Goal: Task Accomplishment & Management: Use online tool/utility

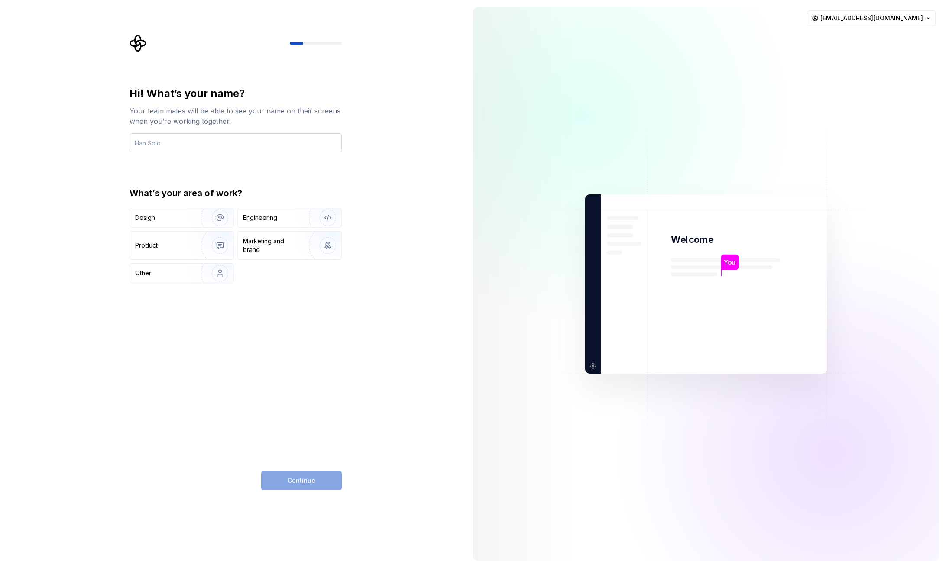
click at [207, 147] on input "text" at bounding box center [235, 142] width 212 height 19
type input "Graham"
click at [269, 221] on div "Engineering" at bounding box center [260, 217] width 34 height 9
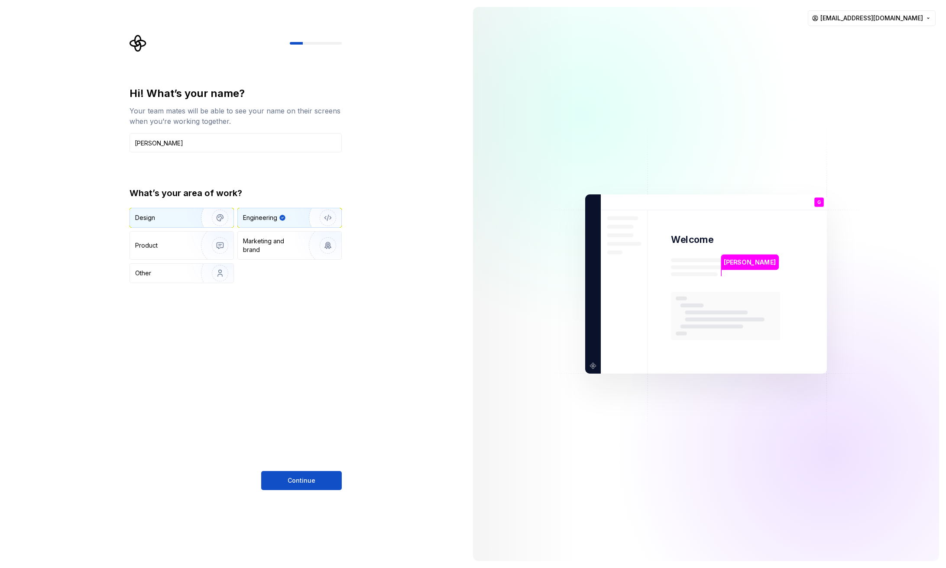
click at [194, 223] on img "button" at bounding box center [214, 218] width 55 height 58
click at [282, 224] on div "Engineering" at bounding box center [289, 217] width 103 height 19
click at [303, 481] on span "Continue" at bounding box center [302, 480] width 28 height 9
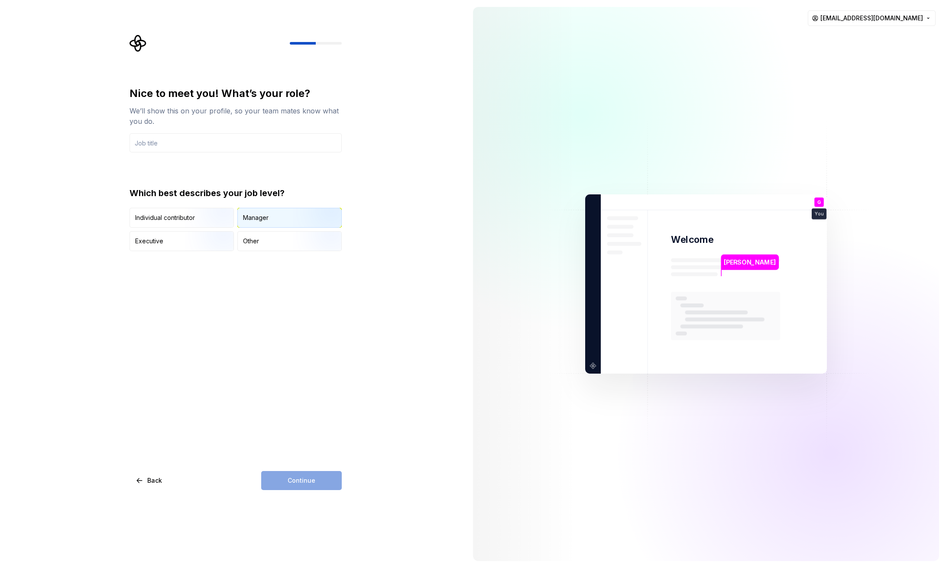
click at [276, 217] on div "Manager" at bounding box center [289, 217] width 103 height 19
click at [311, 478] on div "Continue" at bounding box center [301, 480] width 81 height 19
click at [195, 148] on input "text" at bounding box center [235, 142] width 212 height 19
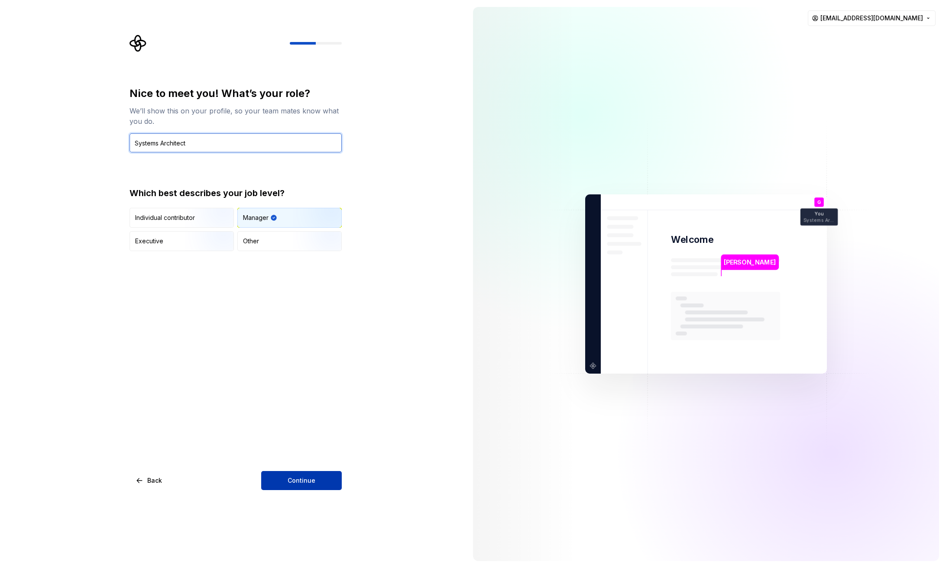
type input "Systems Architect"
click at [326, 482] on button "Continue" at bounding box center [301, 480] width 81 height 19
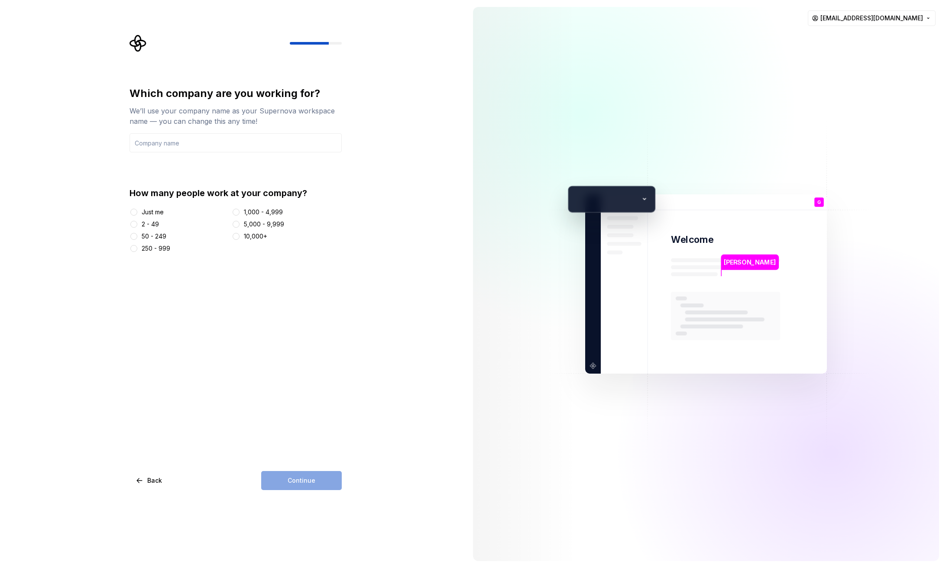
click at [240, 213] on div at bounding box center [236, 212] width 9 height 9
click at [238, 212] on button "1,000 - 4,999" at bounding box center [236, 212] width 7 height 7
click at [227, 151] on input "text" at bounding box center [235, 142] width 212 height 19
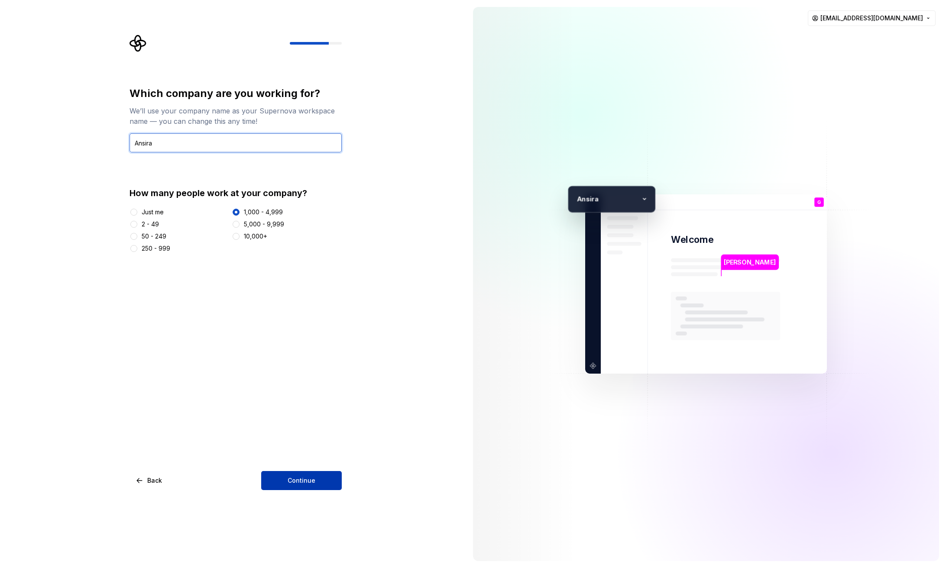
type input "Ansira"
click at [311, 479] on span "Continue" at bounding box center [302, 480] width 28 height 9
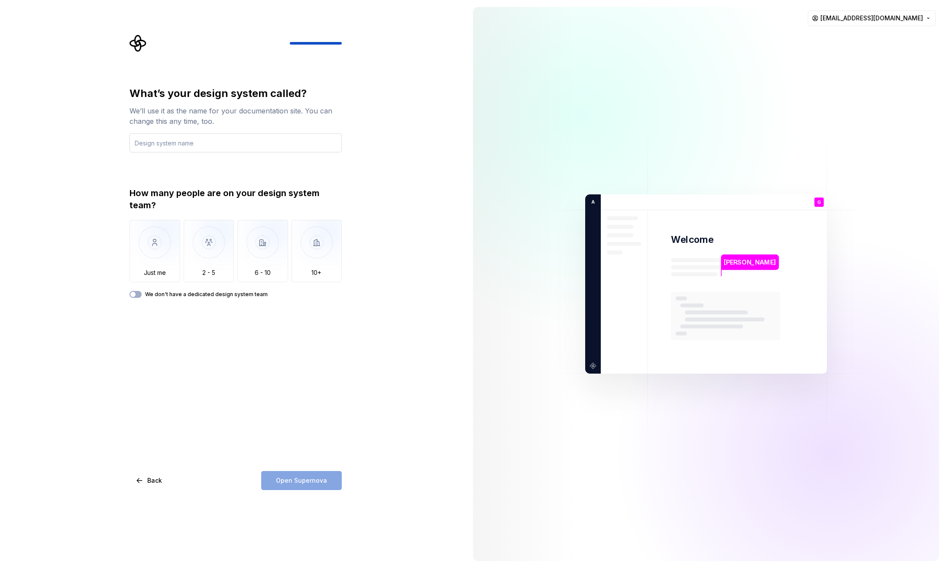
click at [220, 142] on input "text" at bounding box center [235, 142] width 212 height 19
type input "Phoenix"
click at [226, 255] on img "button" at bounding box center [209, 249] width 51 height 58
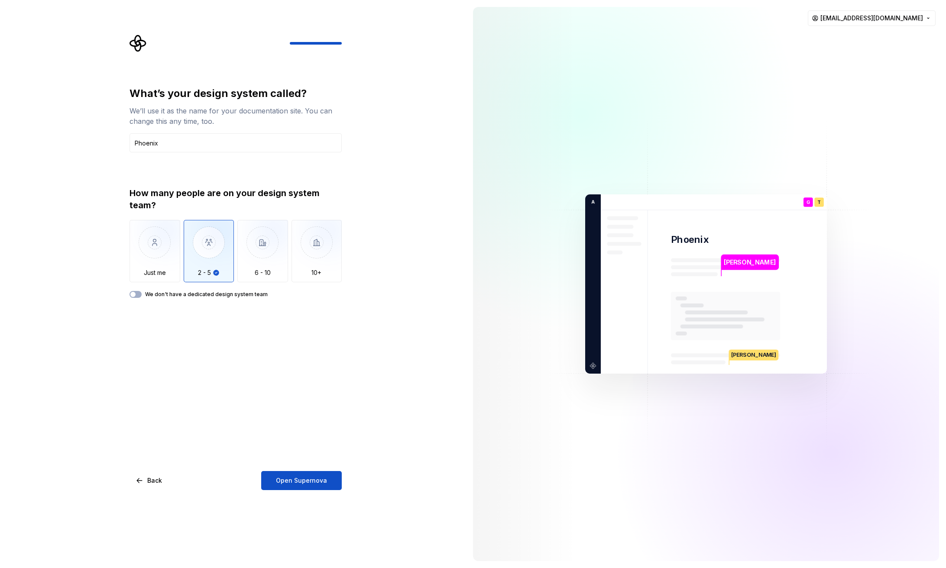
click at [198, 298] on label "We don't have a dedicated design system team" at bounding box center [206, 294] width 123 height 7
click at [142, 298] on button "We don't have a dedicated design system team" at bounding box center [135, 294] width 12 height 7
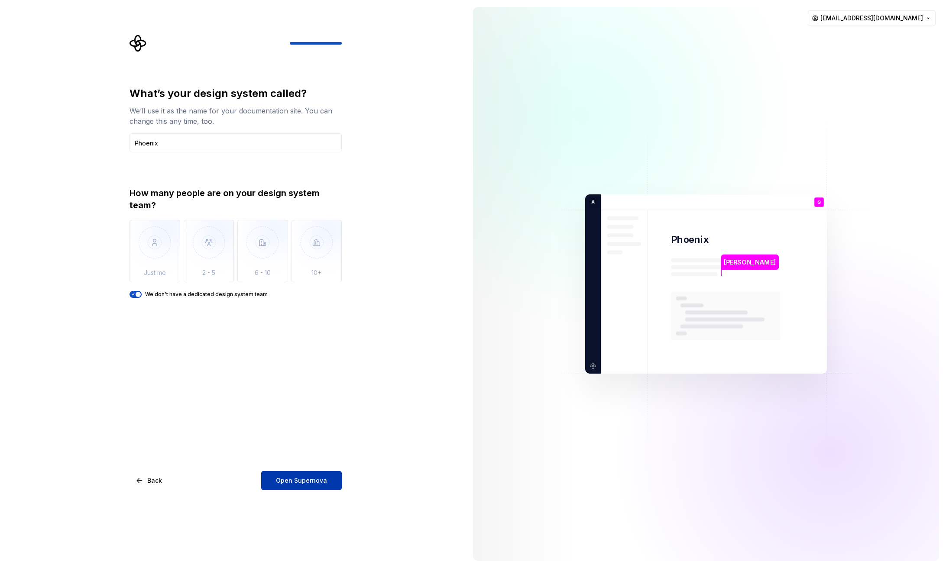
click at [320, 475] on button "Open Supernova" at bounding box center [301, 480] width 81 height 19
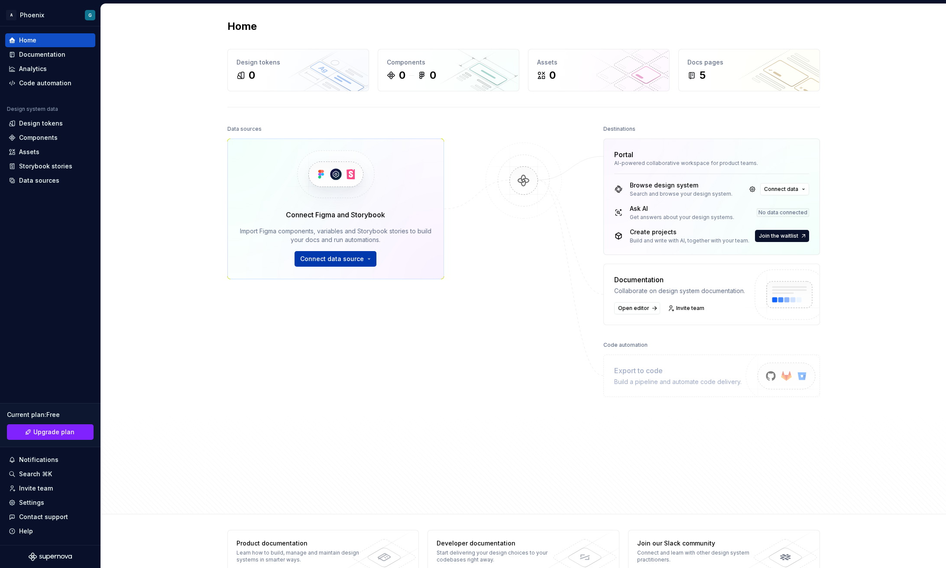
click at [352, 261] on span "Connect data source" at bounding box center [332, 259] width 64 height 9
click at [468, 309] on div "Data sources Connect Figma and Storybook Import Figma components, variables and…" at bounding box center [523, 310] width 592 height 375
click at [45, 136] on div "Components" at bounding box center [38, 137] width 39 height 9
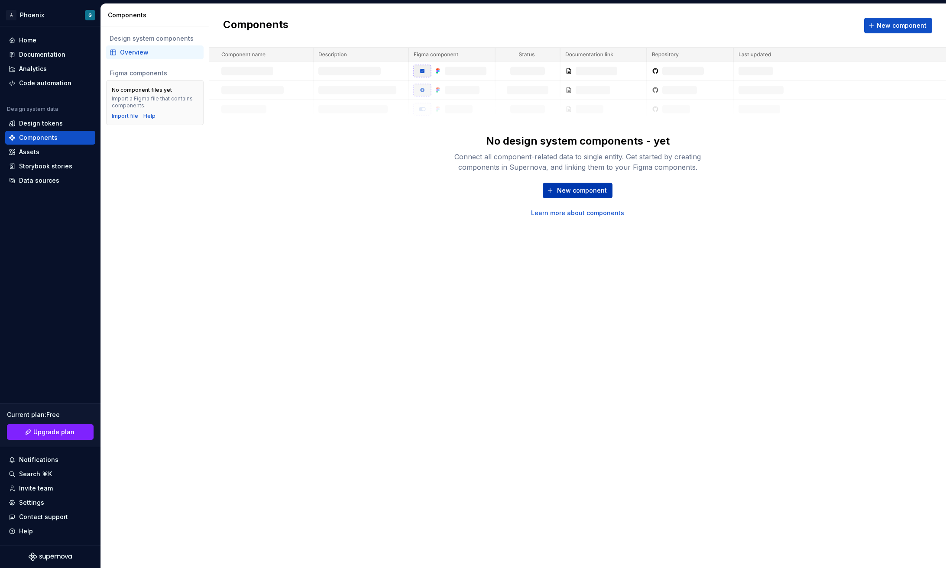
click at [585, 192] on span "New component" at bounding box center [582, 190] width 50 height 9
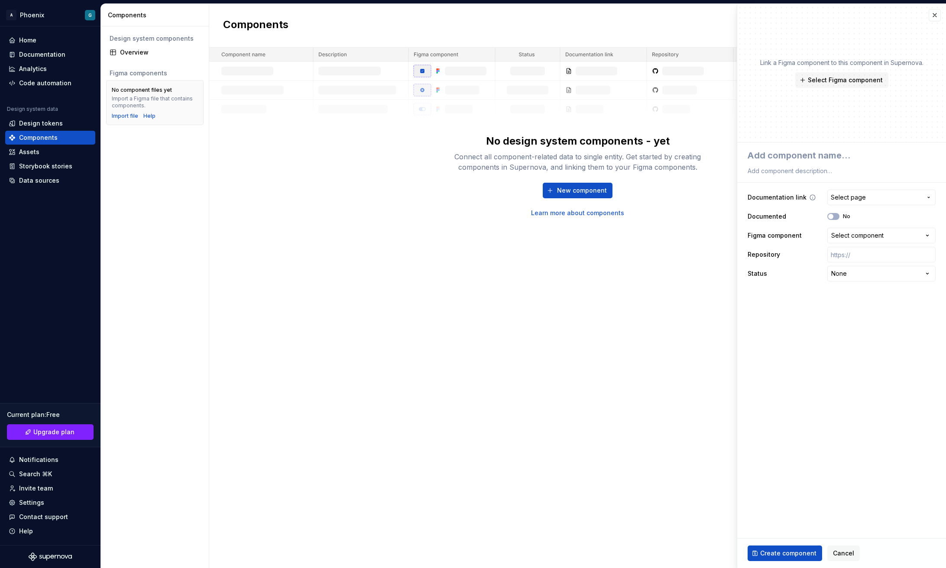
click at [870, 195] on span "Select page" at bounding box center [876, 197] width 91 height 9
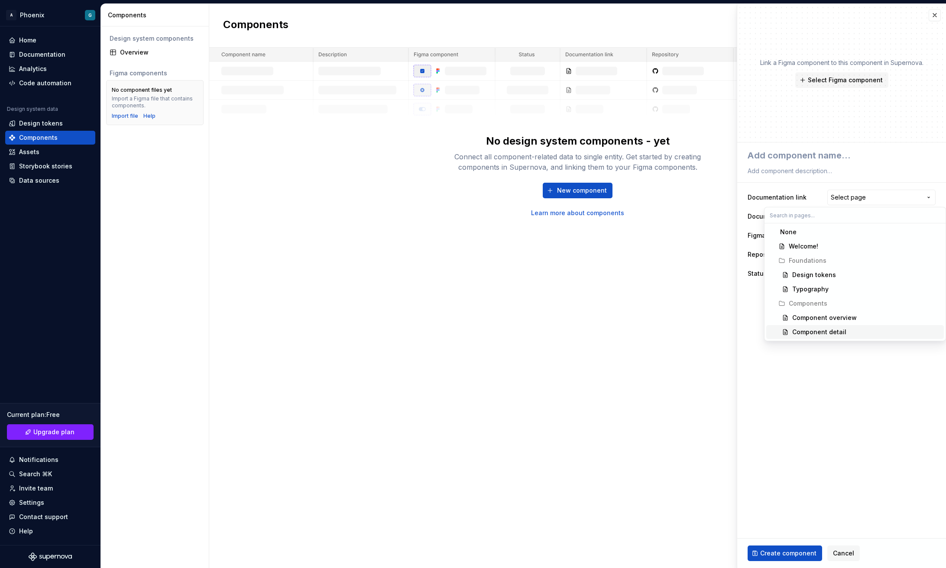
click at [733, 360] on html "**********" at bounding box center [473, 284] width 946 height 568
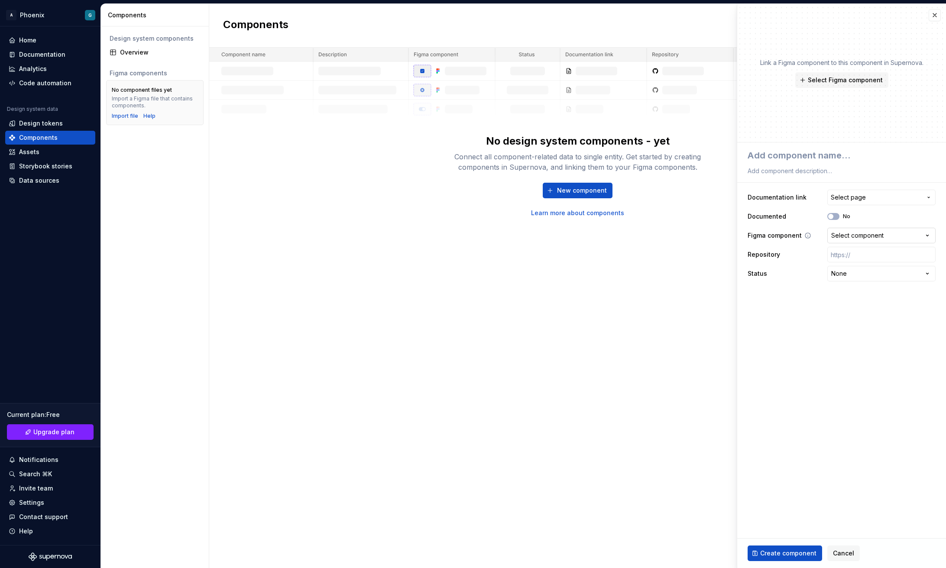
click at [863, 236] on div "Select component" at bounding box center [857, 235] width 52 height 9
click at [763, 336] on html "**********" at bounding box center [473, 284] width 946 height 568
click at [595, 291] on div "Components New component No design system components - yet Connect all componen…" at bounding box center [577, 286] width 737 height 564
click at [938, 17] on button "button" at bounding box center [934, 15] width 12 height 12
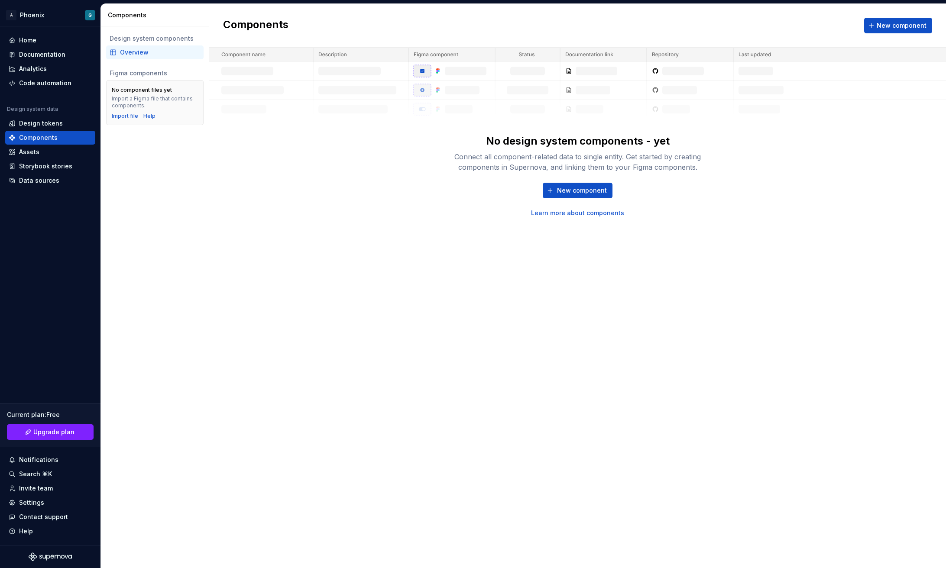
click at [712, 285] on div "Components New component No design system components - yet Connect all componen…" at bounding box center [577, 286] width 737 height 564
click at [40, 150] on div "Assets" at bounding box center [50, 152] width 83 height 9
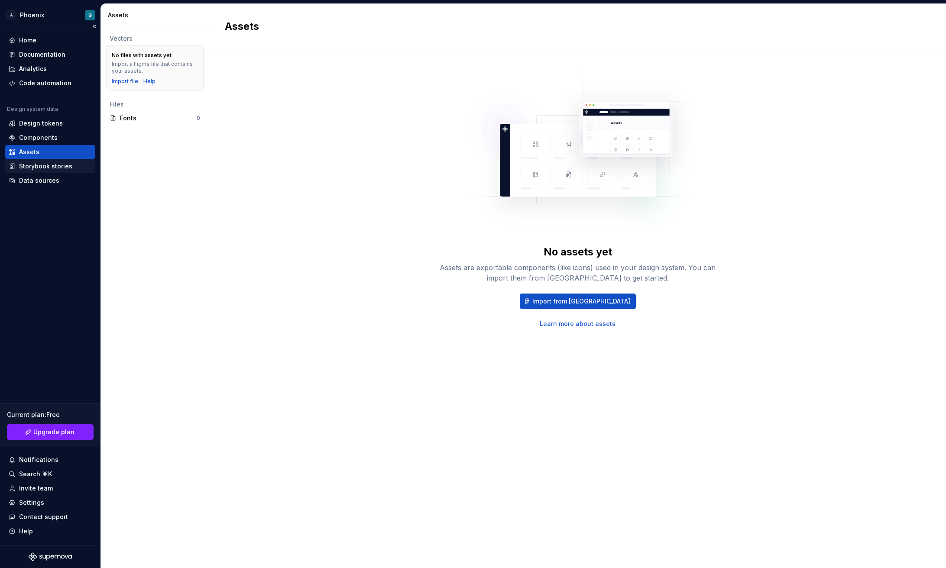
click at [32, 165] on div "Storybook stories" at bounding box center [45, 166] width 53 height 9
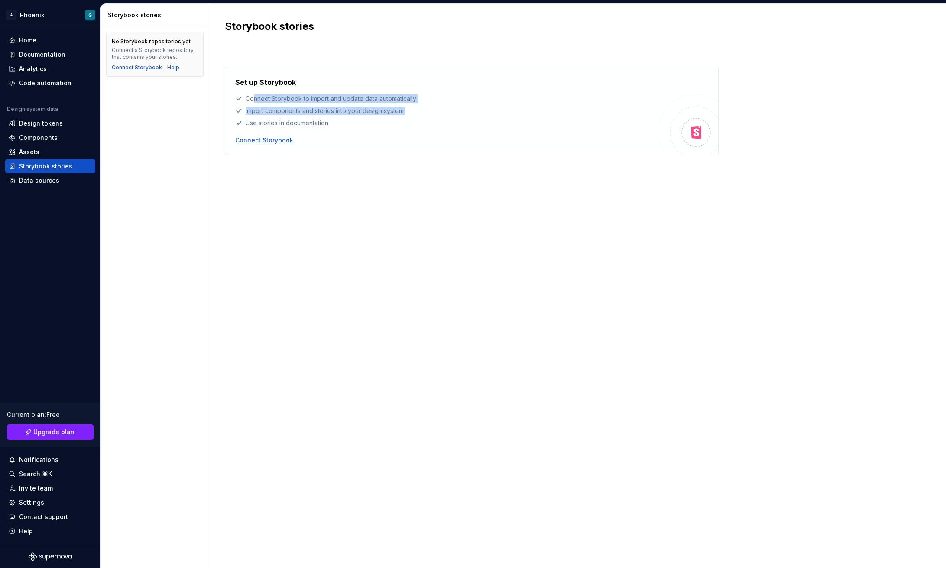
drag, startPoint x: 255, startPoint y: 102, endPoint x: 354, endPoint y: 118, distance: 99.6
click at [354, 118] on div "Set up Storybook Connect Storybook to import and update data automatically Impo…" at bounding box center [446, 102] width 423 height 50
click at [362, 120] on div "Use stories in documentation" at bounding box center [446, 123] width 423 height 9
drag, startPoint x: 244, startPoint y: 109, endPoint x: 378, endPoint y: 128, distance: 134.7
click at [378, 128] on div "Set up Storybook Connect Storybook to import and update data automatically Impo…" at bounding box center [446, 111] width 423 height 68
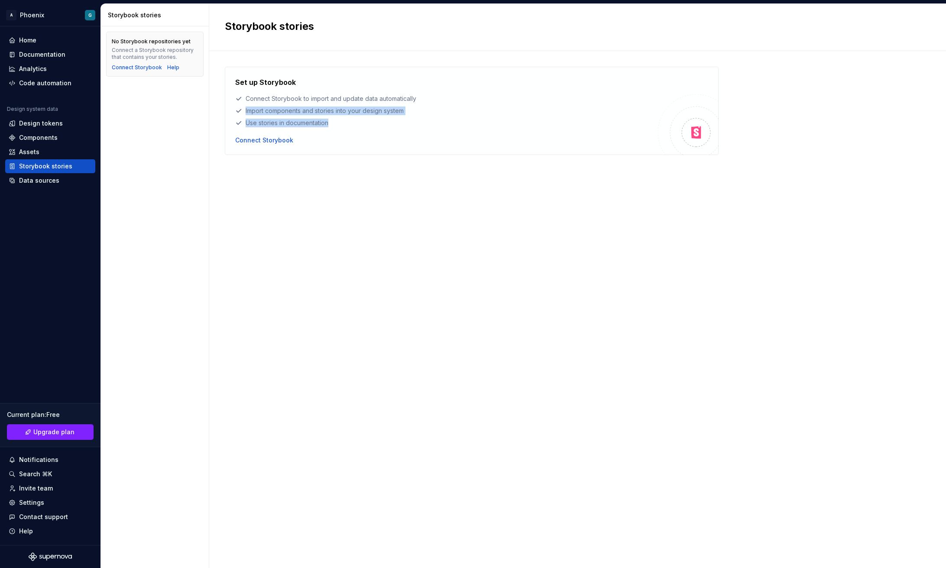
click at [378, 128] on div "Set up Storybook Connect Storybook to import and update data automatically Impo…" at bounding box center [446, 111] width 423 height 68
drag, startPoint x: 246, startPoint y: 112, endPoint x: 429, endPoint y: 114, distance: 182.8
click at [424, 112] on div "Import components and stories into your design system" at bounding box center [446, 111] width 423 height 9
click at [432, 115] on div "Set up Storybook Connect Storybook to import and update data automatically Impo…" at bounding box center [446, 102] width 423 height 50
drag, startPoint x: 267, startPoint y: 125, endPoint x: 373, endPoint y: 125, distance: 106.5
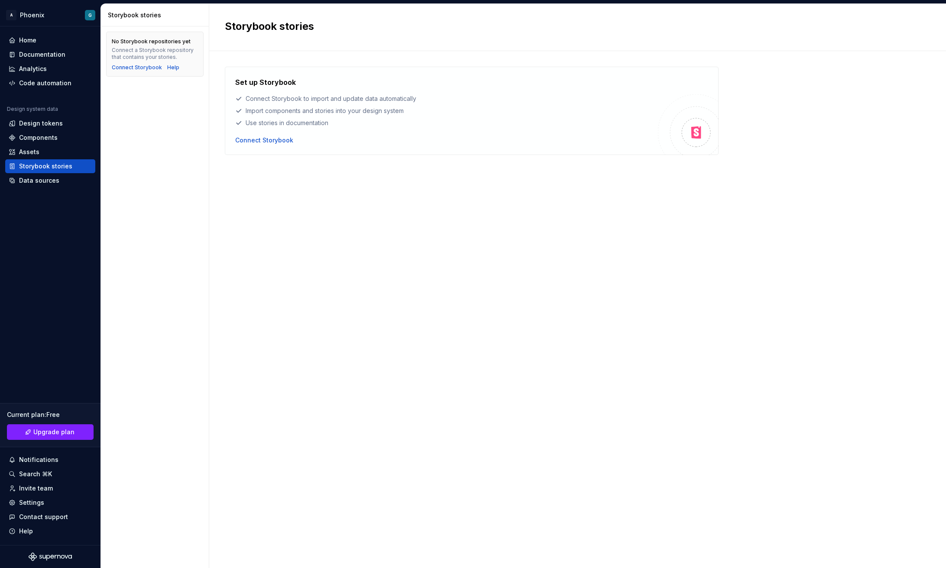
click at [372, 125] on div "Use stories in documentation" at bounding box center [446, 123] width 423 height 9
click at [378, 126] on div "Use stories in documentation" at bounding box center [446, 123] width 423 height 9
click at [409, 183] on div "Set up Storybook Connect Storybook to import and update data automatically Impo…" at bounding box center [577, 301] width 705 height 469
click at [194, 135] on div "No Storybook repositories yet Connect a Storybook repository that contains your…" at bounding box center [155, 297] width 108 height 542
click at [285, 138] on div "Connect Storybook" at bounding box center [264, 140] width 58 height 9
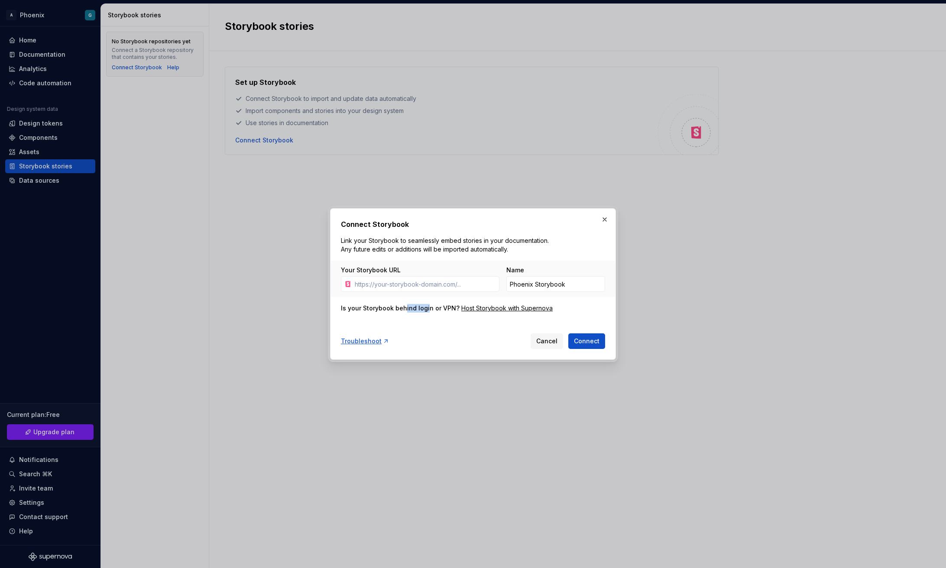
click at [427, 309] on div "Is your Storybook behind login or VPN?" at bounding box center [400, 308] width 119 height 9
click at [566, 309] on div "Is your Storybook behind login or VPN? Host Storybook with Supernova" at bounding box center [473, 308] width 264 height 9
drag, startPoint x: 428, startPoint y: 243, endPoint x: 521, endPoint y: 255, distance: 93.0
click at [521, 255] on div "Connect Storybook Link your Storybook to seamlessly embed stories in your docum…" at bounding box center [473, 284] width 264 height 130
click at [527, 255] on div "Connect Storybook Link your Storybook to seamlessly embed stories in your docum…" at bounding box center [473, 284] width 264 height 130
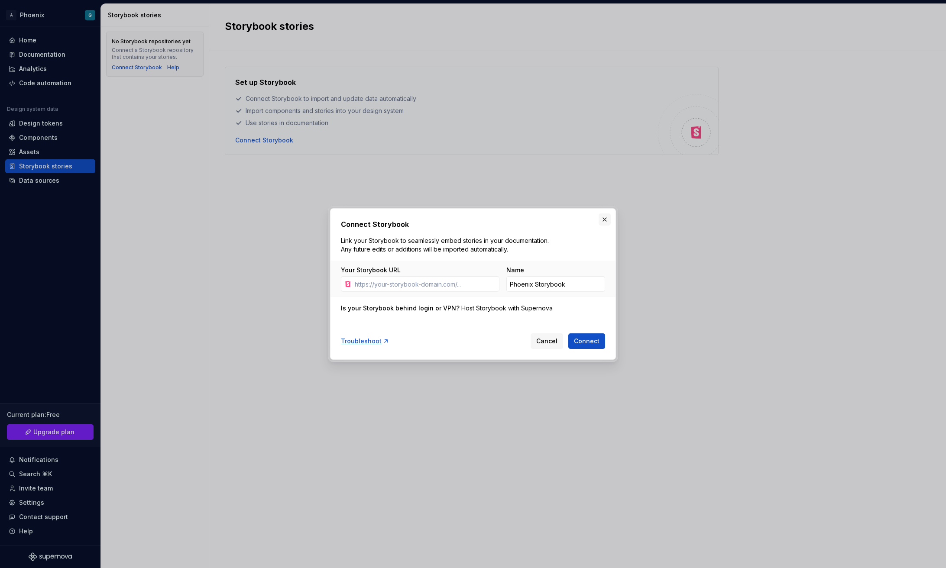
click at [602, 220] on button "button" at bounding box center [604, 219] width 12 height 12
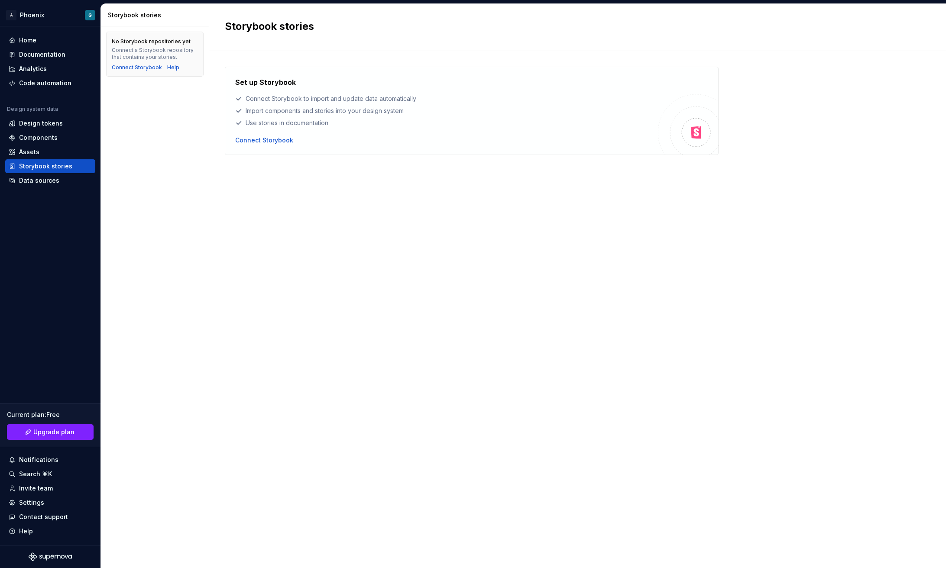
click at [597, 252] on div "Set up Storybook Connect Storybook to import and update data automatically Impo…" at bounding box center [577, 301] width 705 height 469
click at [50, 54] on div "Documentation" at bounding box center [42, 54] width 46 height 9
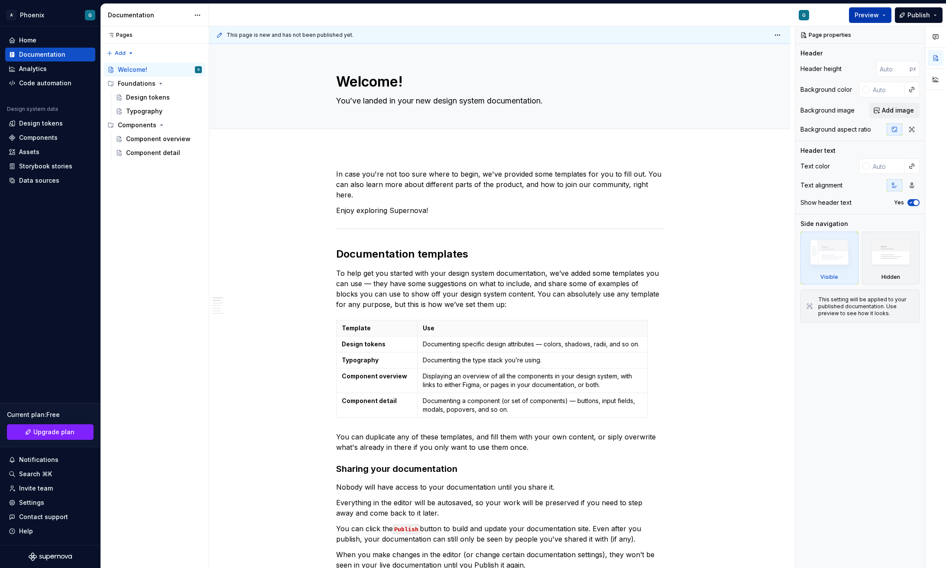
click at [887, 15] on button "Preview" at bounding box center [870, 15] width 42 height 16
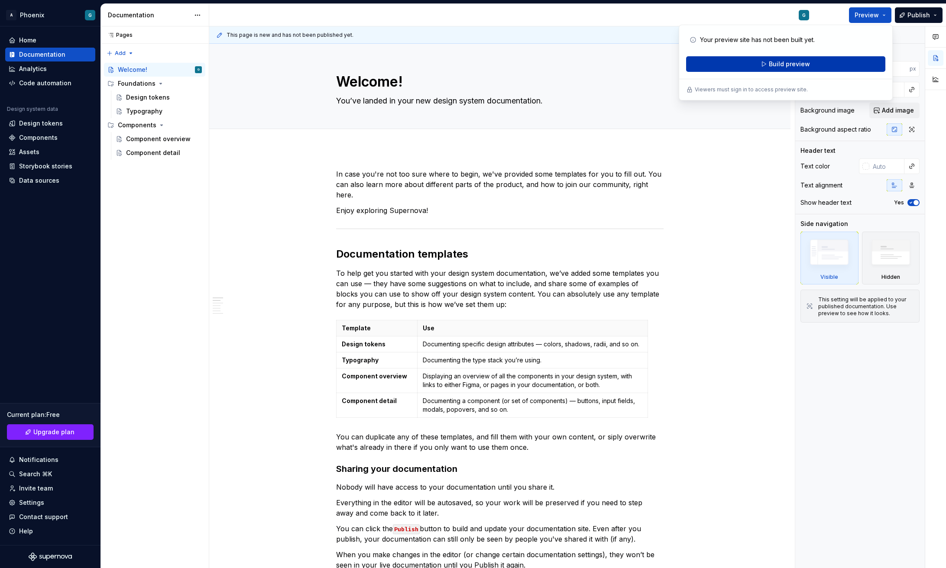
click at [809, 67] on button "Build preview" at bounding box center [785, 64] width 199 height 16
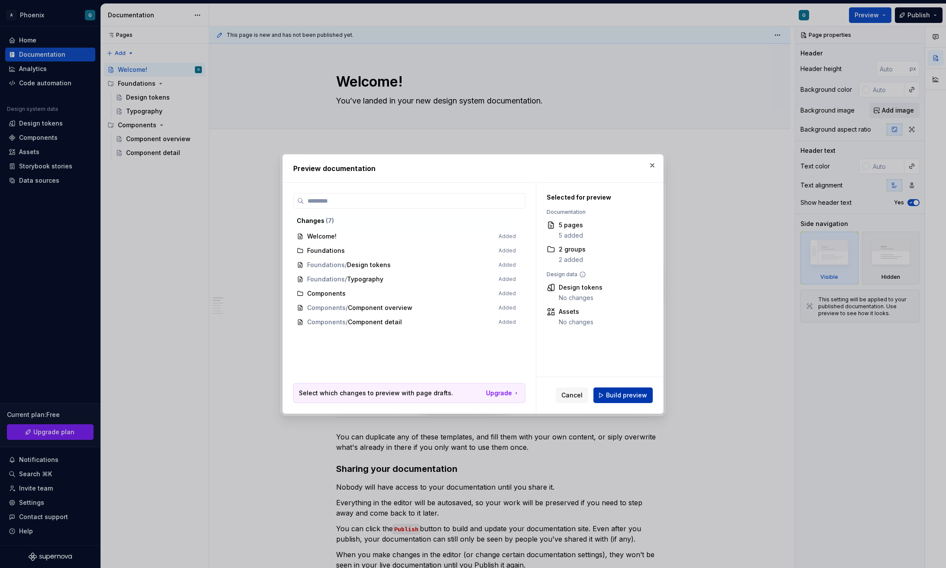
click at [622, 392] on span "Build preview" at bounding box center [626, 395] width 41 height 9
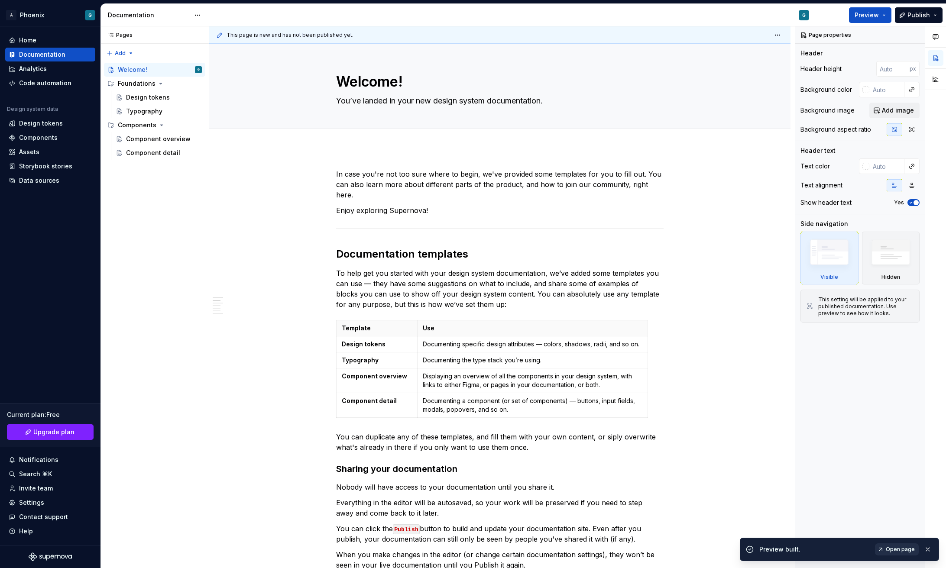
click at [902, 550] on span "Open page" at bounding box center [900, 549] width 29 height 7
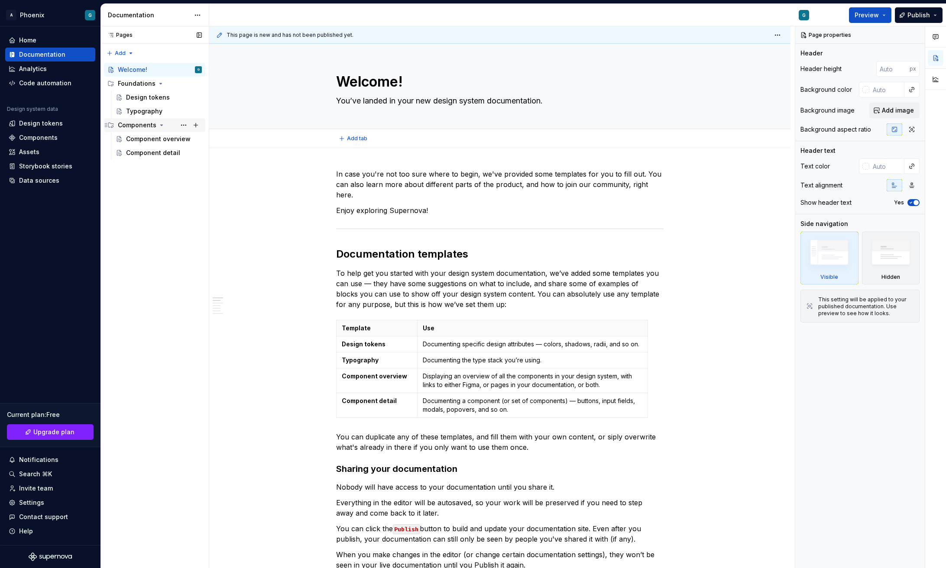
type textarea "*"
click at [28, 170] on div "Storybook stories" at bounding box center [45, 166] width 53 height 9
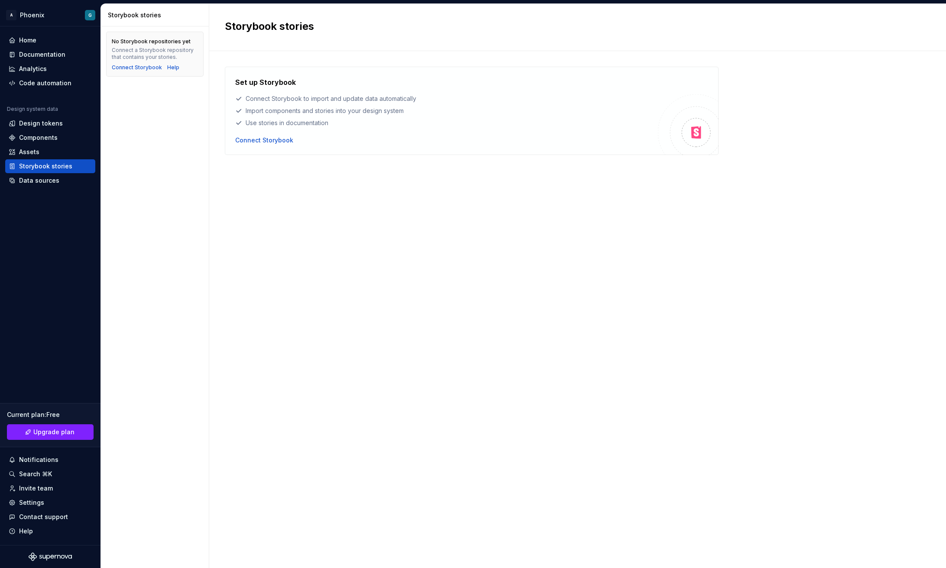
click at [360, 175] on div "Set up Storybook Connect Storybook to import and update data automatically Impo…" at bounding box center [577, 301] width 705 height 469
click at [268, 135] on div "Set up Storybook Connect Storybook to import and update data automatically Impo…" at bounding box center [446, 111] width 423 height 68
click at [268, 142] on div "Connect Storybook" at bounding box center [264, 140] width 58 height 9
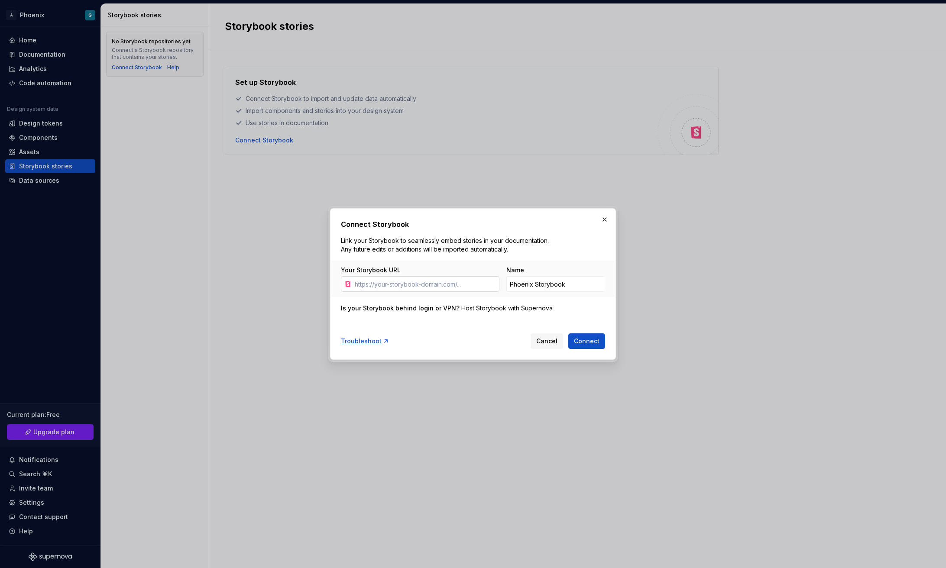
click at [453, 281] on input "Your Storybook URL" at bounding box center [425, 284] width 148 height 16
click at [499, 307] on div "Host Storybook with Supernova" at bounding box center [506, 308] width 91 height 9
